Goal: Register for event/course

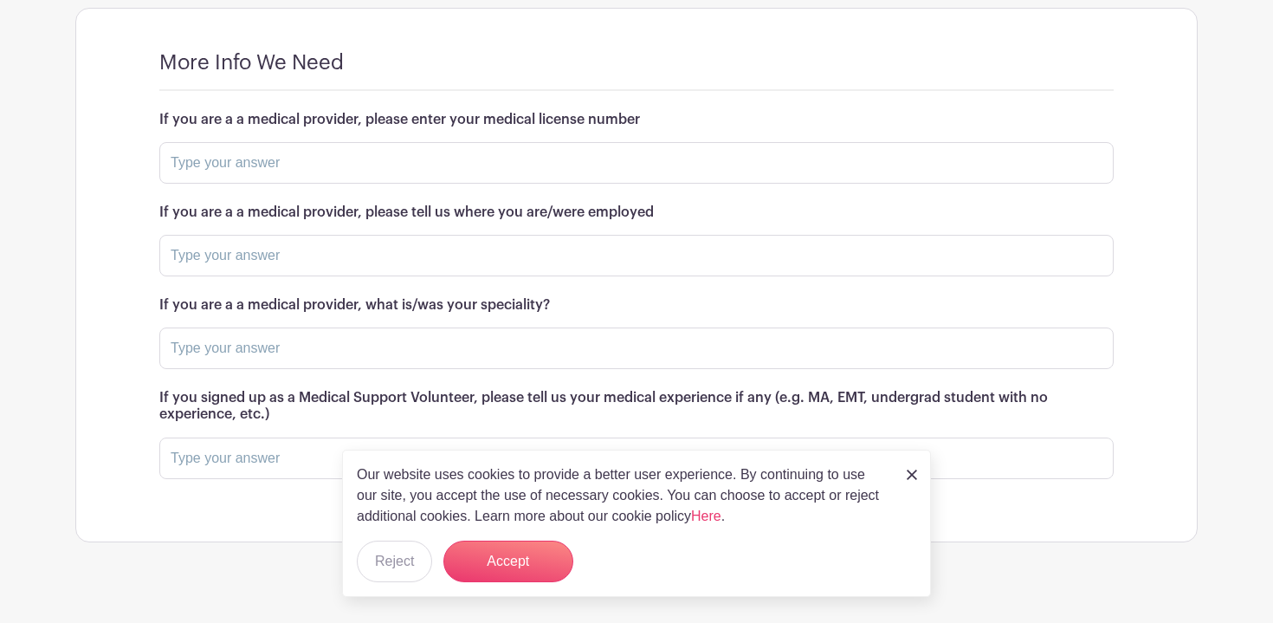
scroll to position [1650, 0]
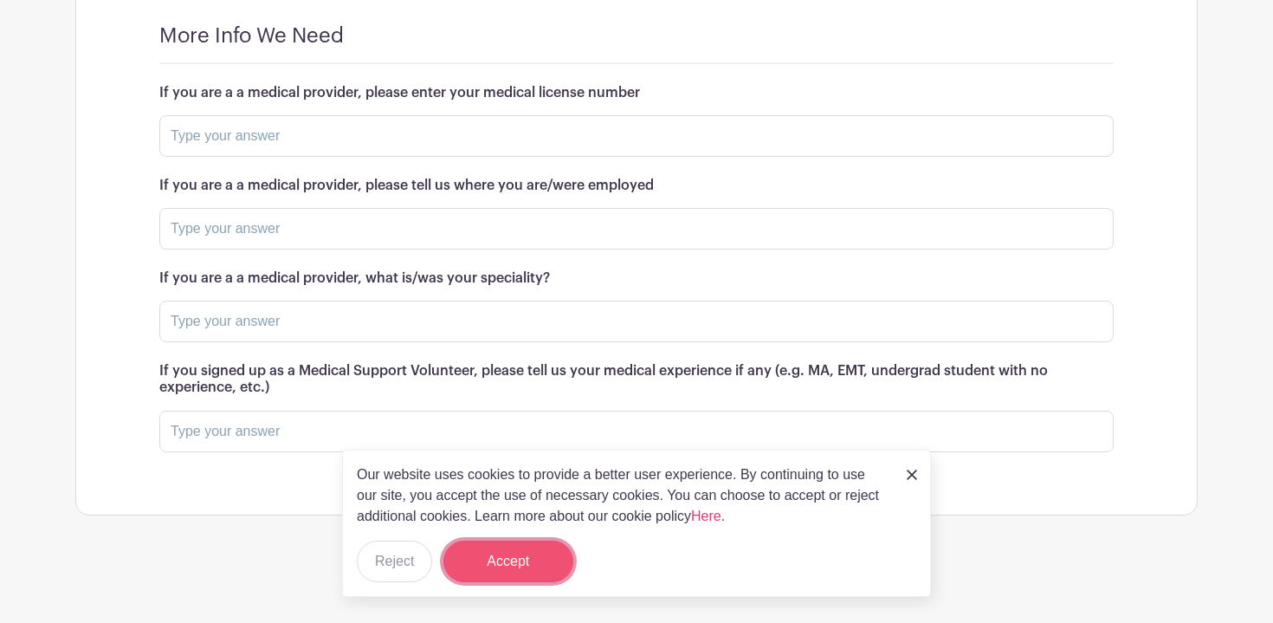
click at [566, 574] on button "Accept" at bounding box center [509, 562] width 130 height 42
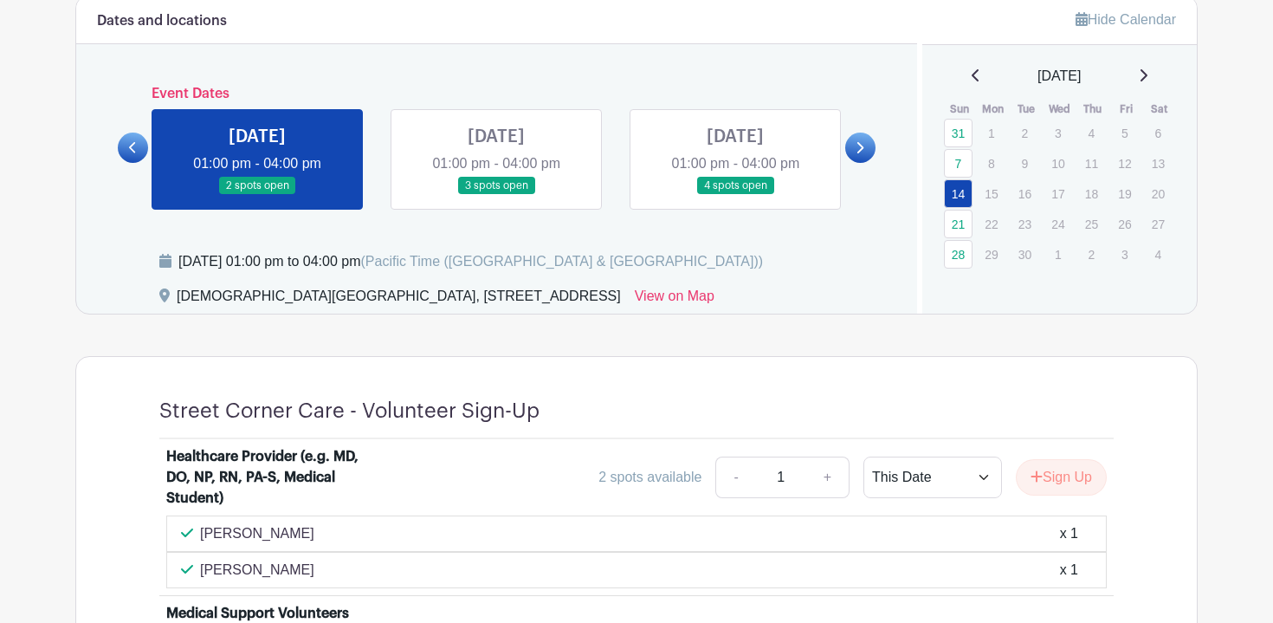
scroll to position [635, 0]
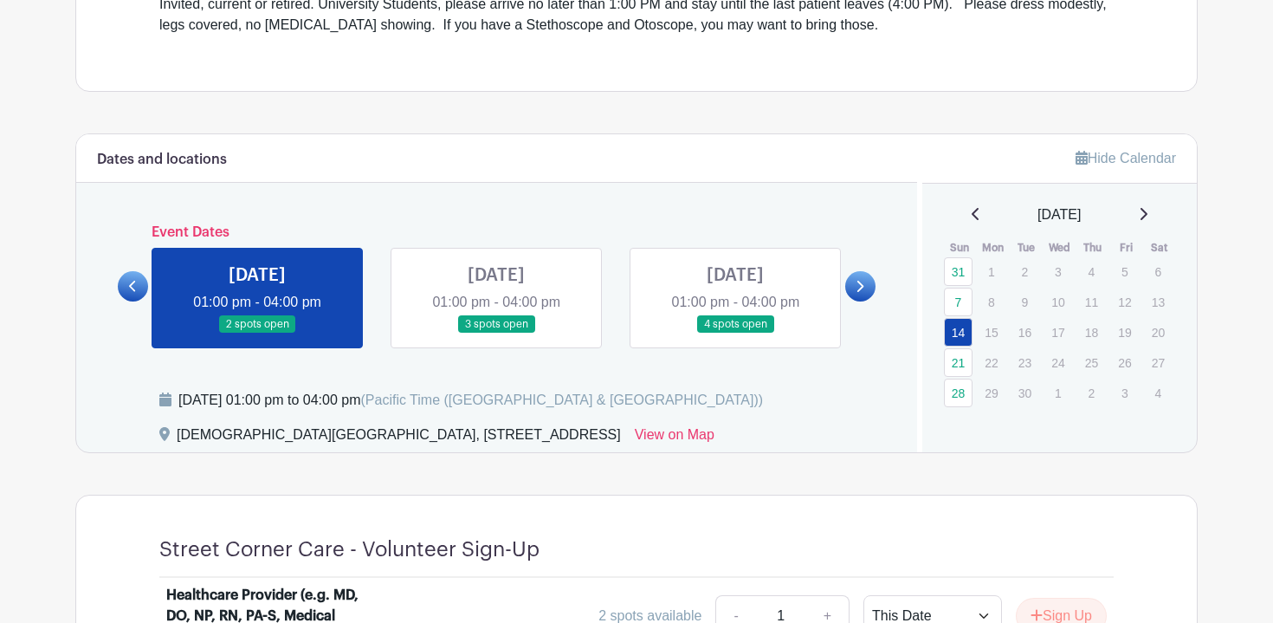
click at [848, 287] on link at bounding box center [861, 286] width 30 height 30
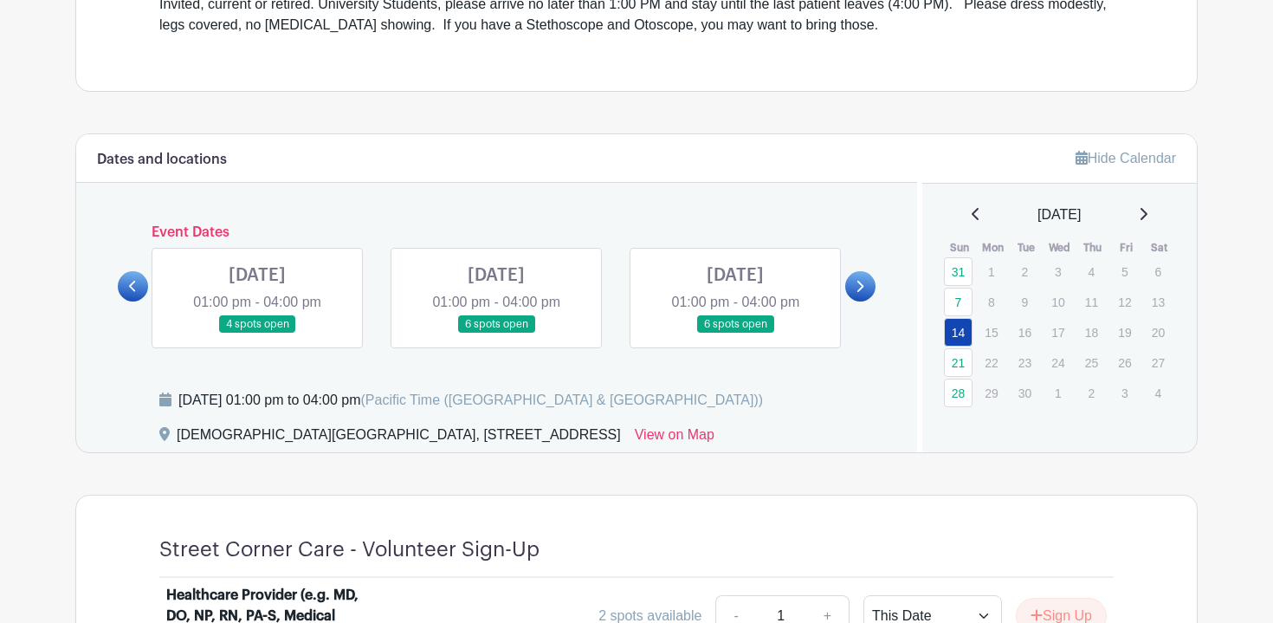
click at [848, 287] on link at bounding box center [861, 286] width 30 height 30
click at [135, 295] on link at bounding box center [133, 286] width 30 height 30
click at [257, 334] on link at bounding box center [257, 334] width 0 height 0
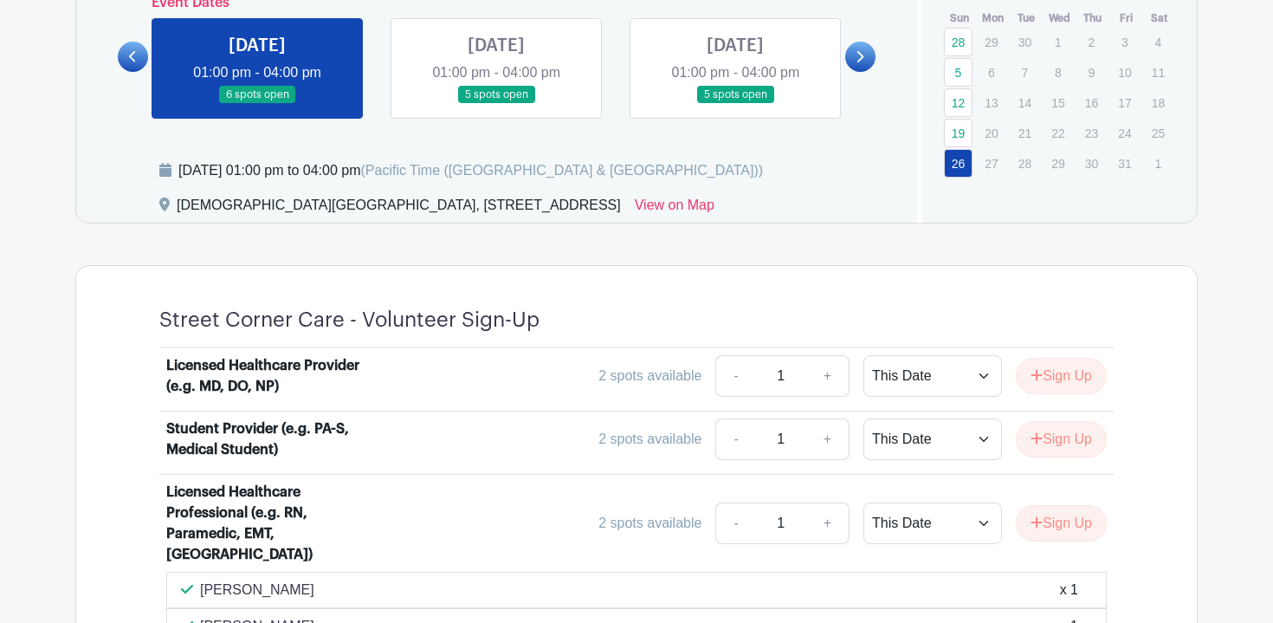
scroll to position [852, 0]
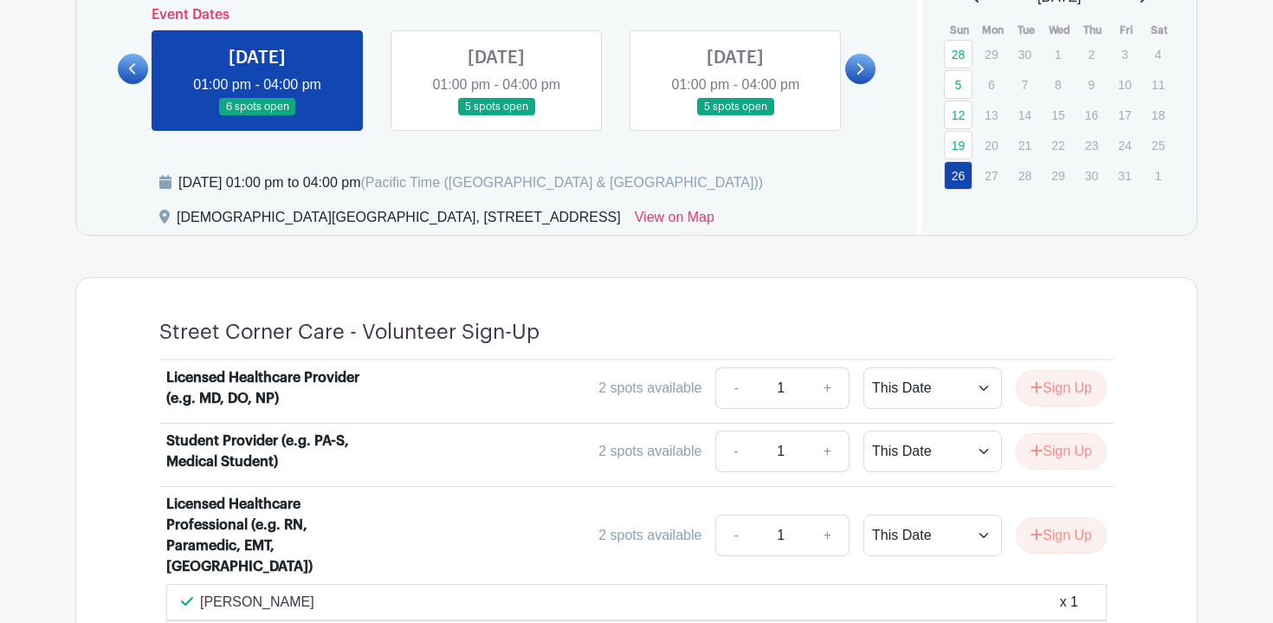
click at [130, 77] on link at bounding box center [133, 69] width 30 height 30
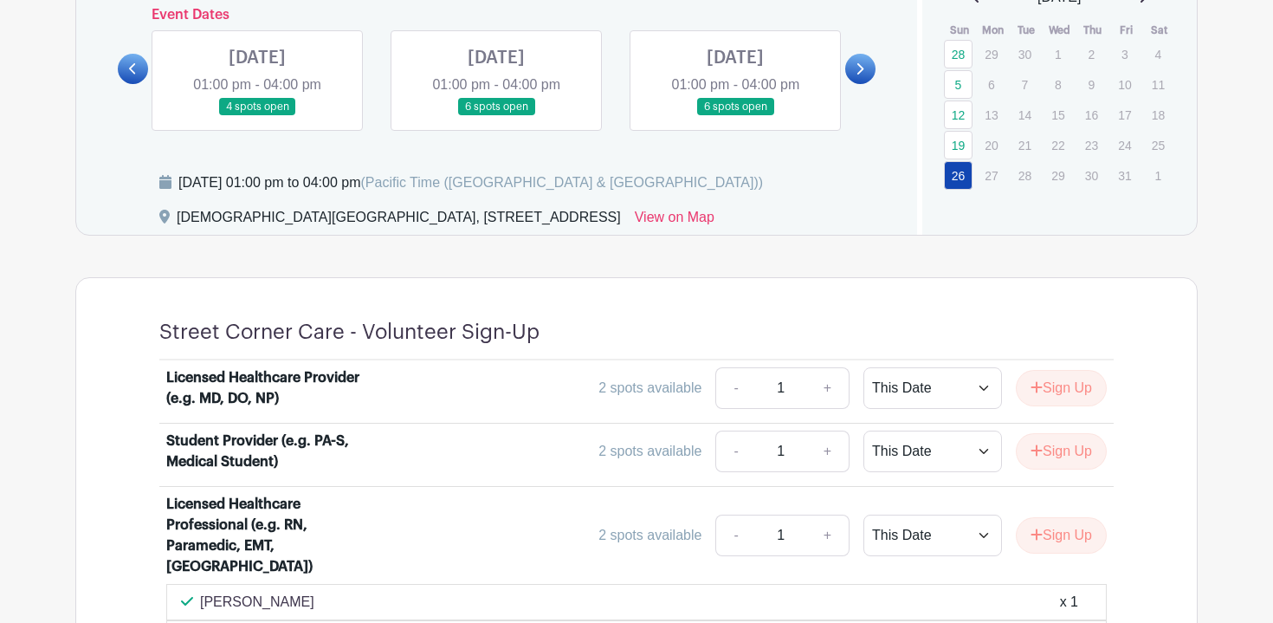
click at [496, 116] on link at bounding box center [496, 116] width 0 height 0
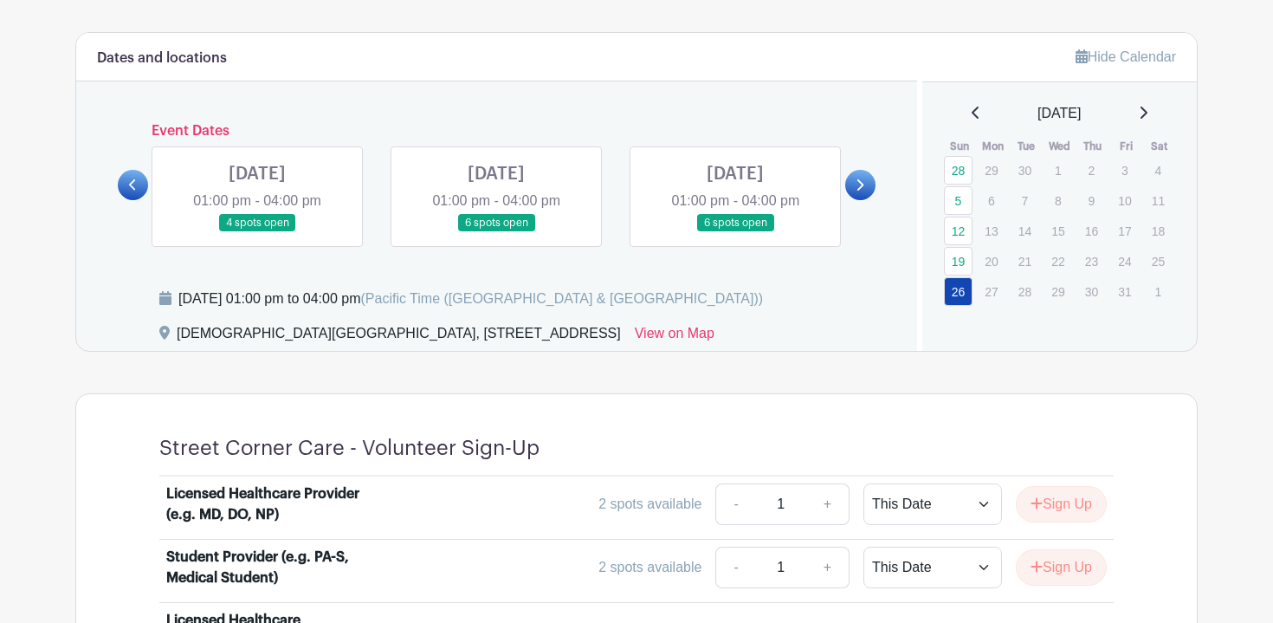
scroll to position [734, 0]
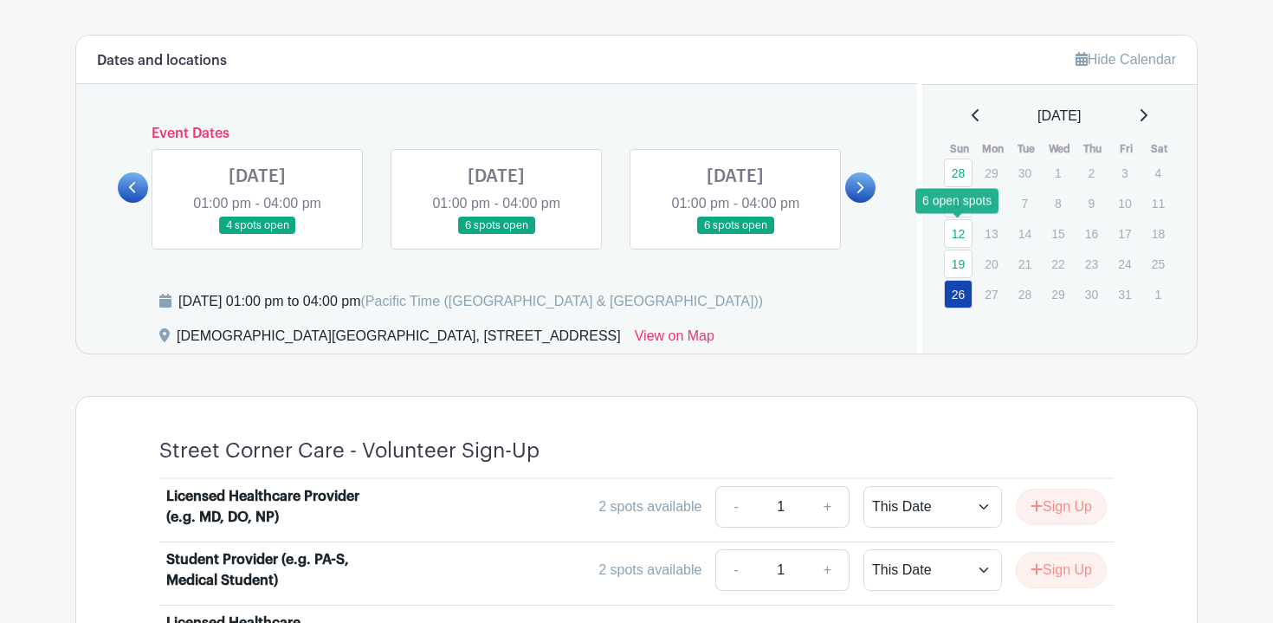
click at [944, 228] on link "12" at bounding box center [958, 233] width 29 height 29
click at [961, 234] on link "12" at bounding box center [958, 233] width 29 height 29
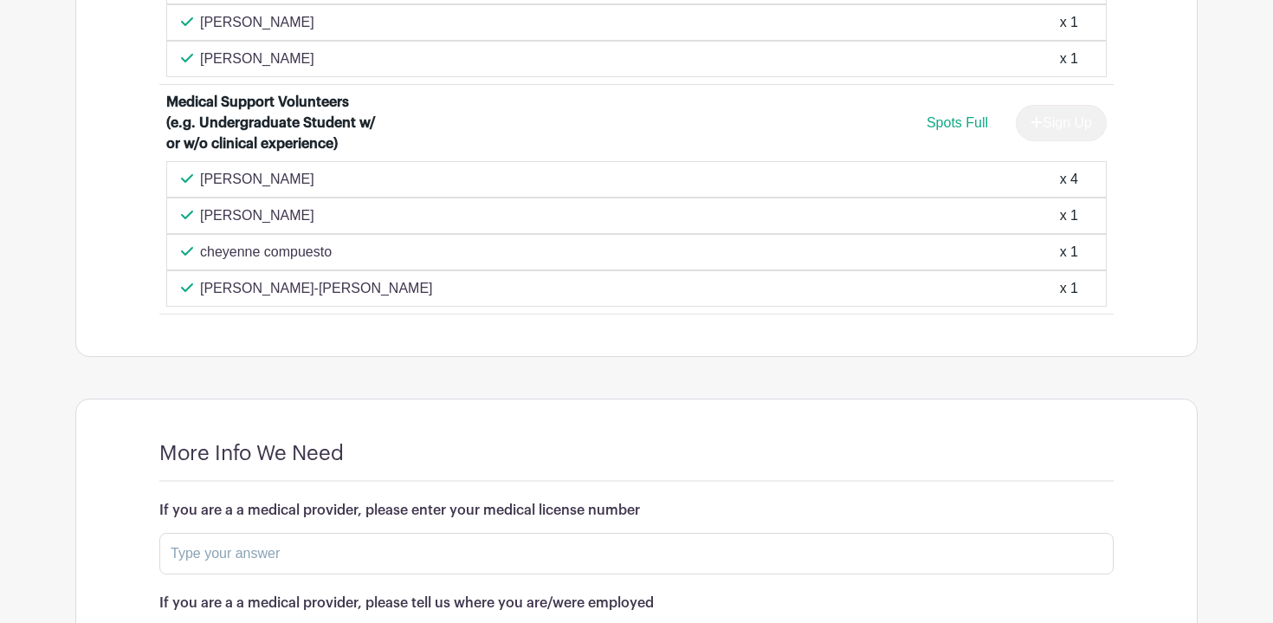
scroll to position [1473, 0]
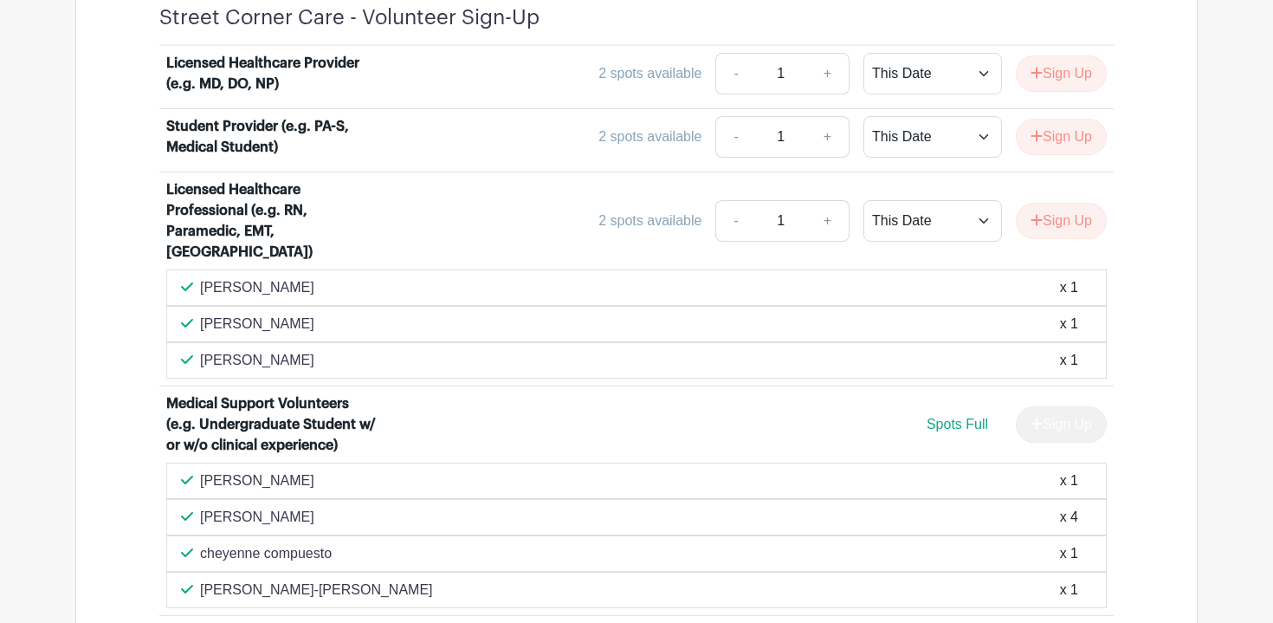
scroll to position [1157, 0]
